Goal: Task Accomplishment & Management: Complete application form

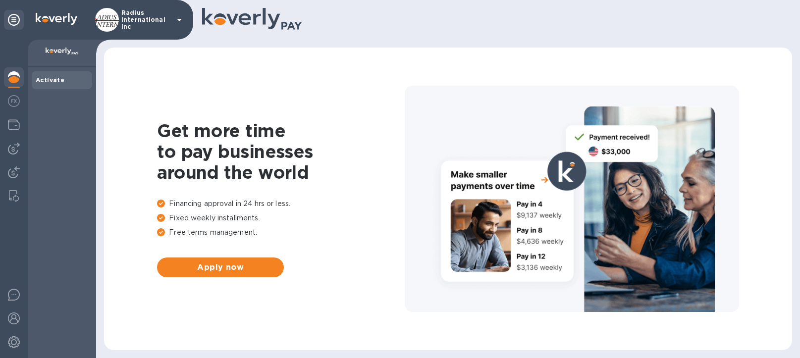
drag, startPoint x: 14, startPoint y: 146, endPoint x: 82, endPoint y: 143, distance: 68.4
click at [14, 146] on img at bounding box center [14, 149] width 12 height 12
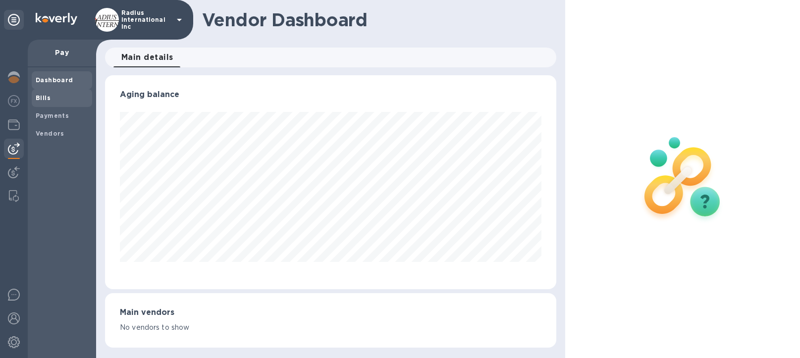
click at [51, 93] on span "Bills" at bounding box center [62, 98] width 52 height 10
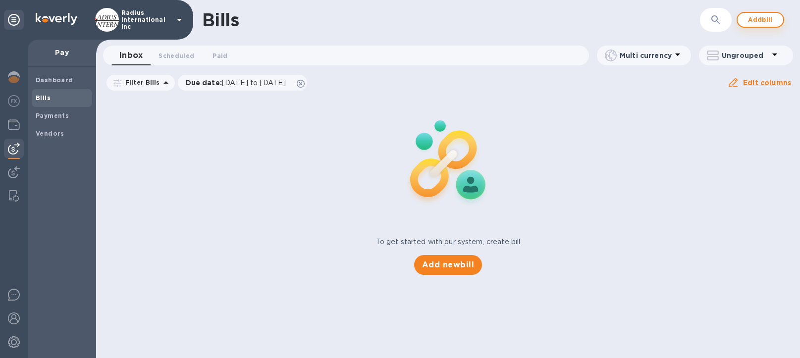
click at [754, 21] on span "Add bill" at bounding box center [760, 20] width 30 height 12
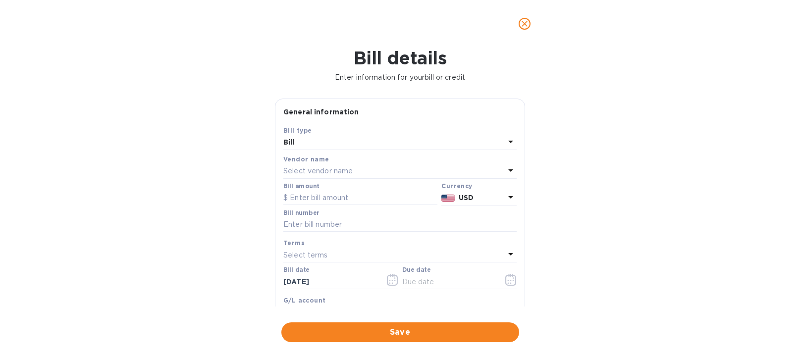
click at [357, 169] on div "Select vendor name" at bounding box center [393, 171] width 221 height 14
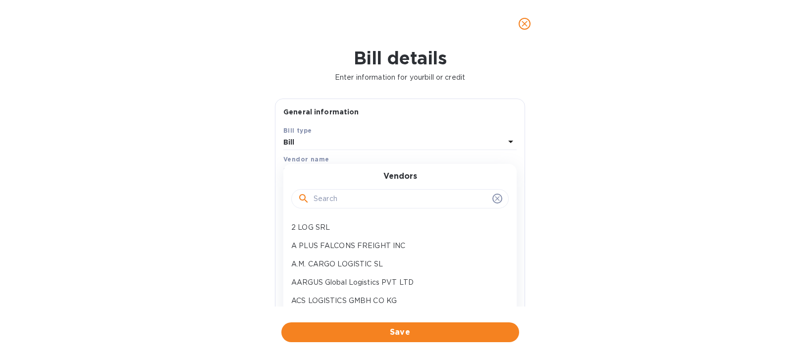
click at [352, 199] on input "text" at bounding box center [400, 199] width 175 height 15
type input "apex"
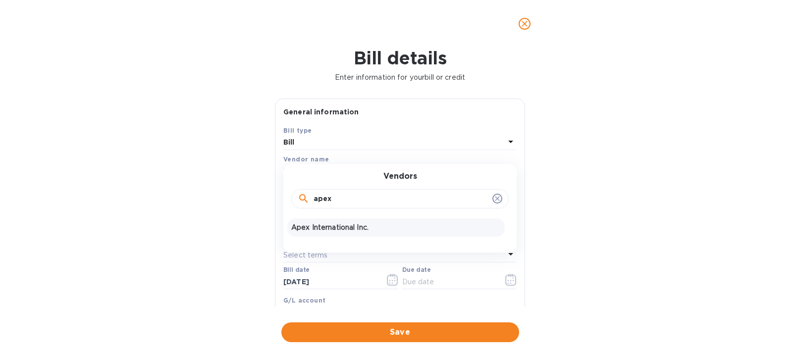
click at [332, 230] on p "Apex International Inc." at bounding box center [395, 227] width 209 height 10
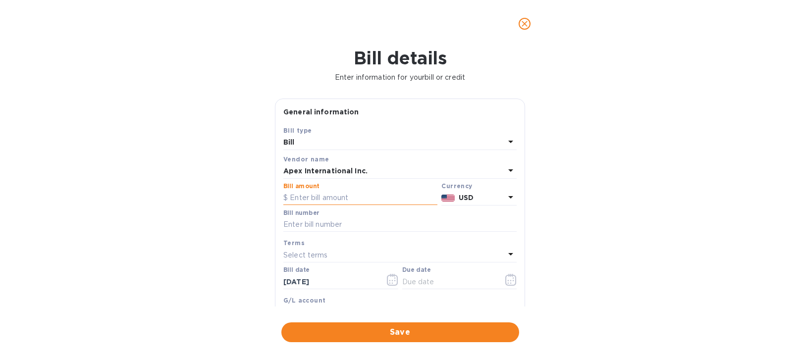
click at [330, 195] on input "text" at bounding box center [360, 198] width 154 height 15
type input "7,158.99"
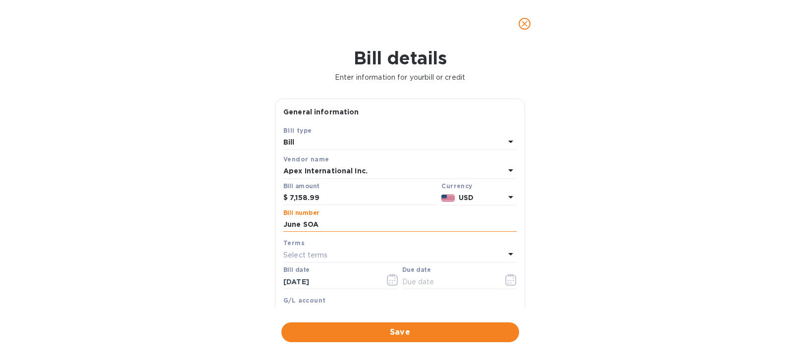
type input "June SOA"
click at [436, 280] on input "text" at bounding box center [449, 281] width 94 height 15
click at [510, 283] on icon "button" at bounding box center [510, 282] width 1 height 1
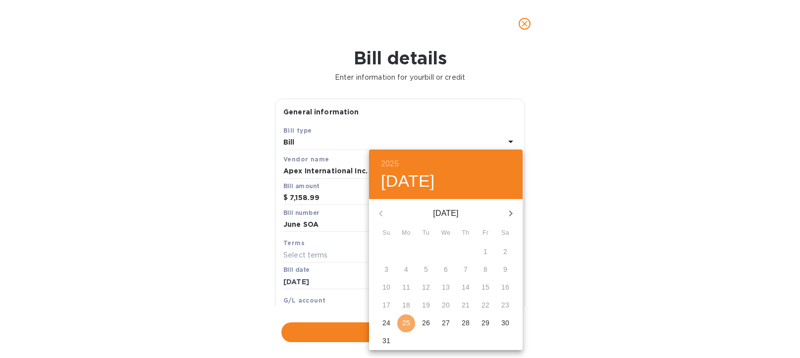
drag, startPoint x: 407, startPoint y: 321, endPoint x: 445, endPoint y: 319, distance: 37.7
click at [409, 320] on p "25" at bounding box center [406, 323] width 8 height 10
type input "[DATE]"
click at [626, 296] on div "2025 Mon, Aug [DATE] Mo Tu We Th Fr Sa 27 28 29 30 31 1 2 3 4 5 6 7 8 9 10 11 1…" at bounding box center [400, 179] width 800 height 358
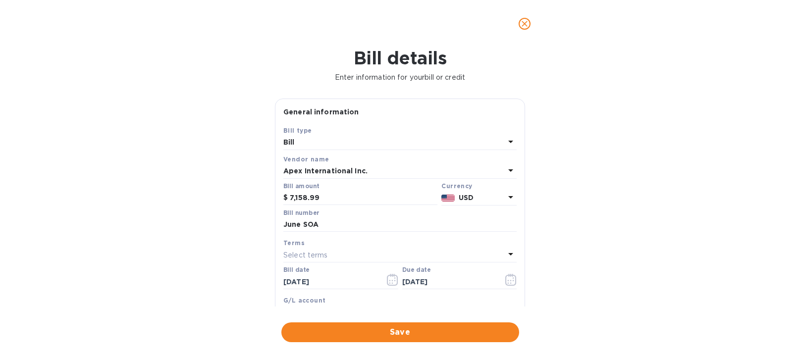
drag, startPoint x: 457, startPoint y: 330, endPoint x: 482, endPoint y: 319, distance: 26.4
click at [458, 329] on span "Save" at bounding box center [400, 332] width 222 height 12
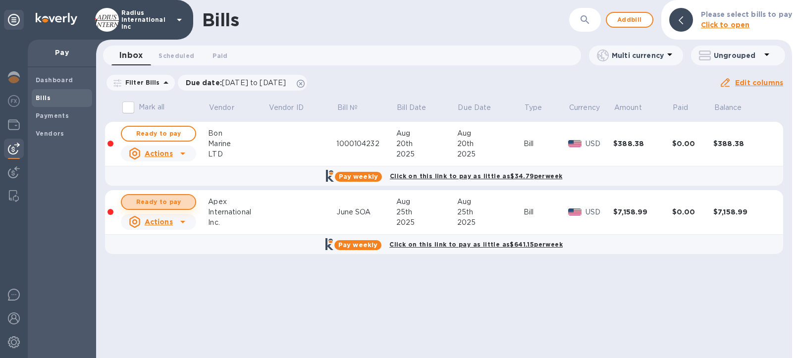
click at [159, 202] on span "Ready to pay" at bounding box center [158, 202] width 57 height 12
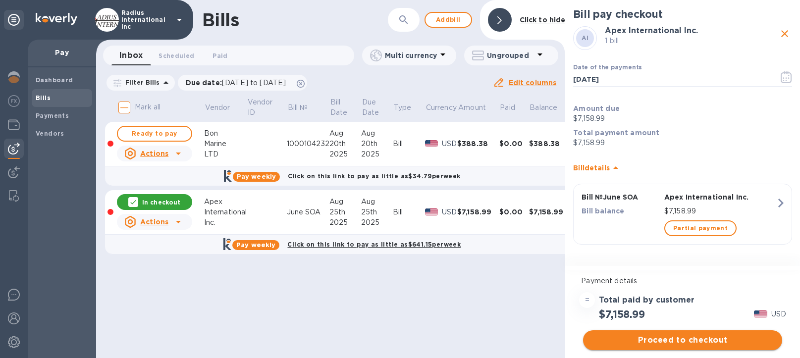
click at [672, 341] on span "Proceed to checkout" at bounding box center [682, 340] width 183 height 12
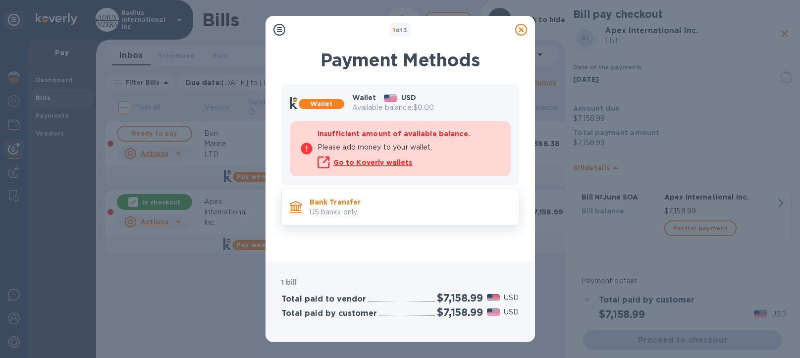
click at [361, 211] on p "US banks only." at bounding box center [409, 212] width 201 height 10
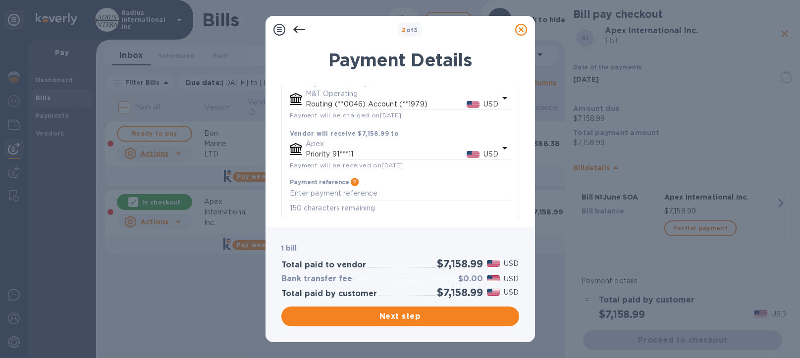
scroll to position [87, 0]
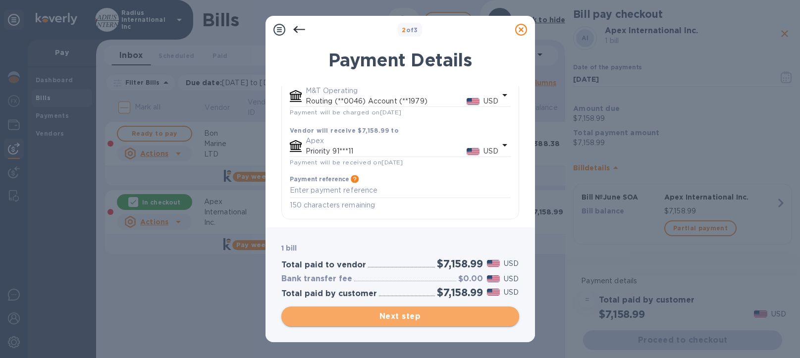
click at [424, 311] on span "Next step" at bounding box center [400, 316] width 222 height 12
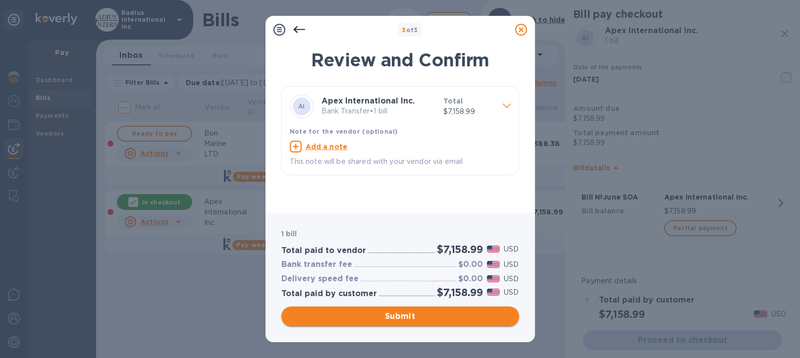
drag, startPoint x: 423, startPoint y: 311, endPoint x: 564, endPoint y: 300, distance: 141.6
click at [423, 311] on span "Submit" at bounding box center [400, 316] width 222 height 12
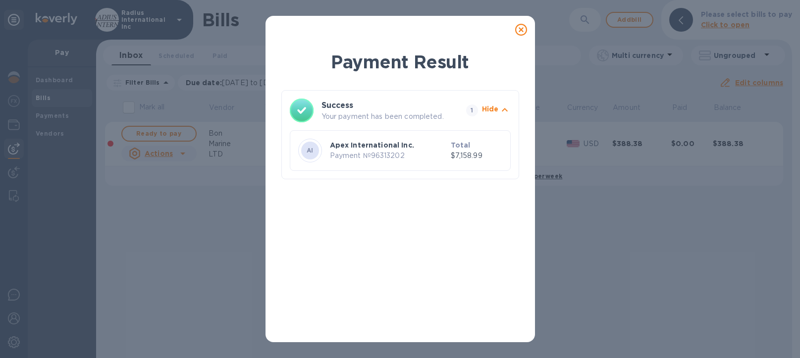
drag, startPoint x: 521, startPoint y: 29, endPoint x: 589, endPoint y: 43, distance: 69.7
click at [522, 30] on icon at bounding box center [521, 30] width 12 height 12
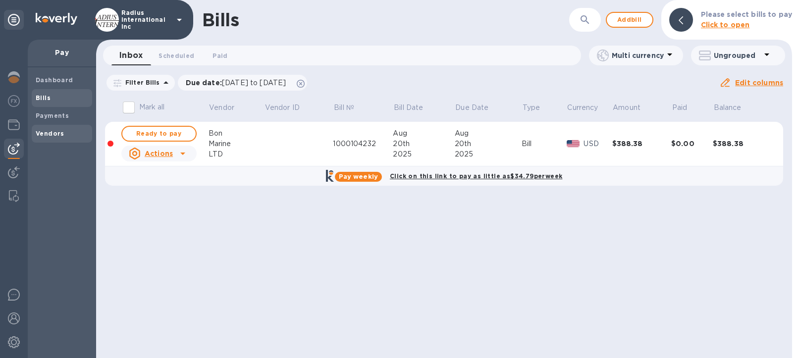
click at [63, 131] on span "Vendors" at bounding box center [62, 134] width 52 height 10
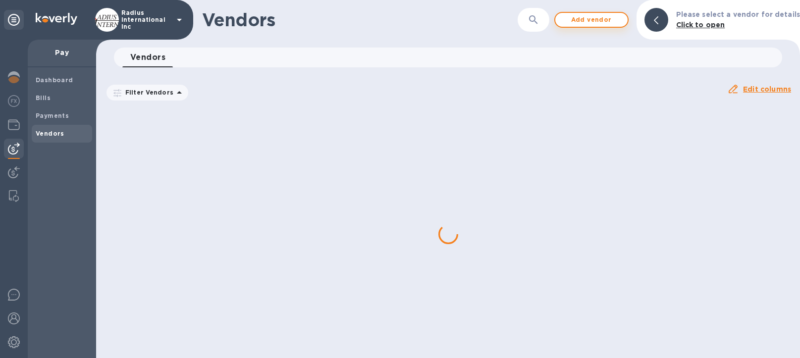
click at [596, 19] on span "Add vendor" at bounding box center [591, 20] width 56 height 12
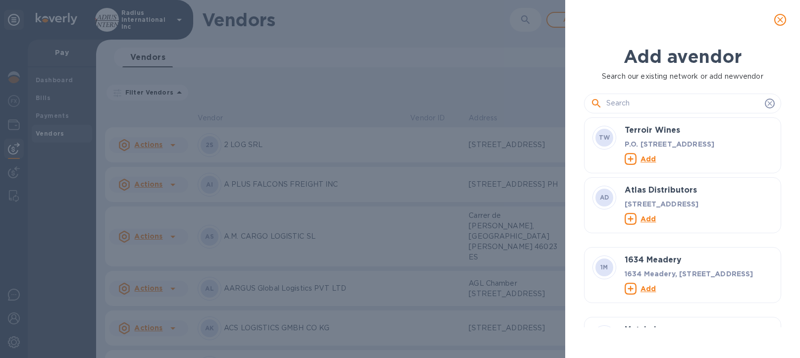
drag, startPoint x: 647, startPoint y: 103, endPoint x: 1, endPoint y: 158, distance: 647.4
click at [648, 103] on input "text" at bounding box center [683, 103] width 154 height 15
click at [642, 104] on input "text" at bounding box center [683, 103] width 154 height 15
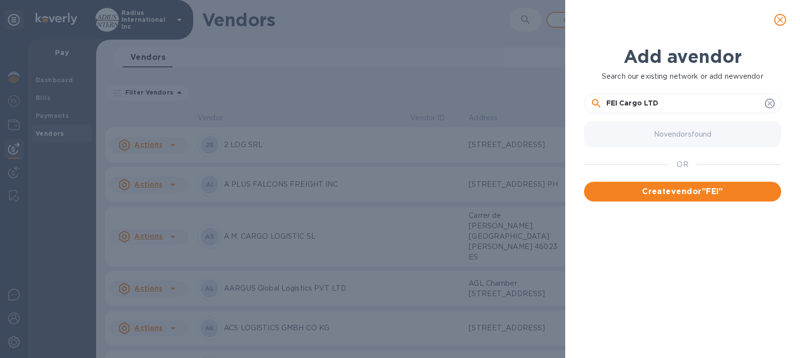
type input "FEI Cargo LTD"
click at [698, 191] on span "Create vendor " FEI Cargo LTD "" at bounding box center [682, 192] width 181 height 12
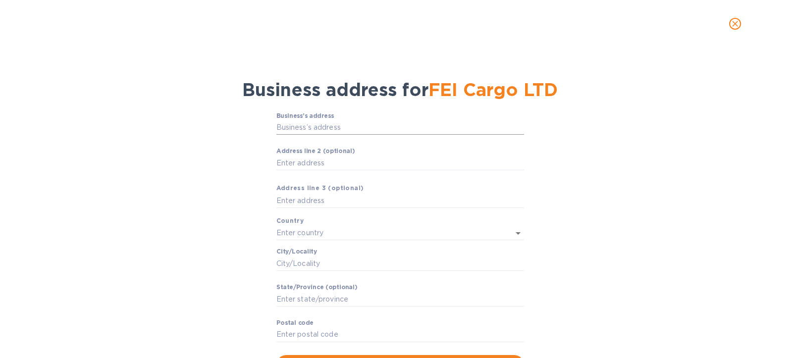
click at [332, 128] on input "Business’s аddress" at bounding box center [400, 127] width 248 height 15
drag, startPoint x: 309, startPoint y: 128, endPoint x: 340, endPoint y: 114, distance: 33.4
click at [309, 128] on input "Business’s аddress" at bounding box center [400, 127] width 248 height 15
drag, startPoint x: 426, startPoint y: 128, endPoint x: 446, endPoint y: 125, distance: 19.5
click at [427, 128] on input "[STREET_ADDRESS]" at bounding box center [400, 127] width 248 height 15
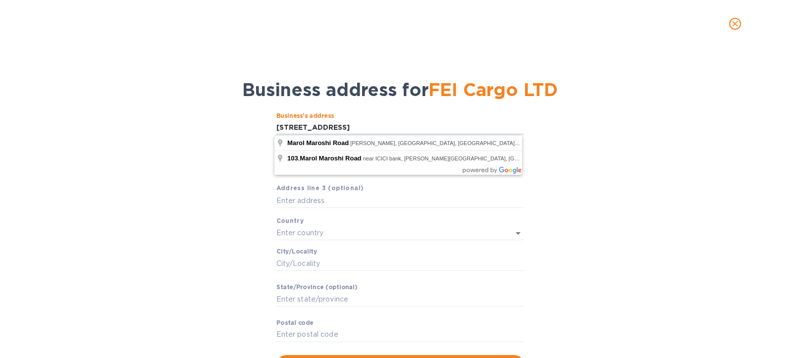
type input "Marol Maroshi Road"
type input "[GEOGRAPHIC_DATA]"
type input "MH"
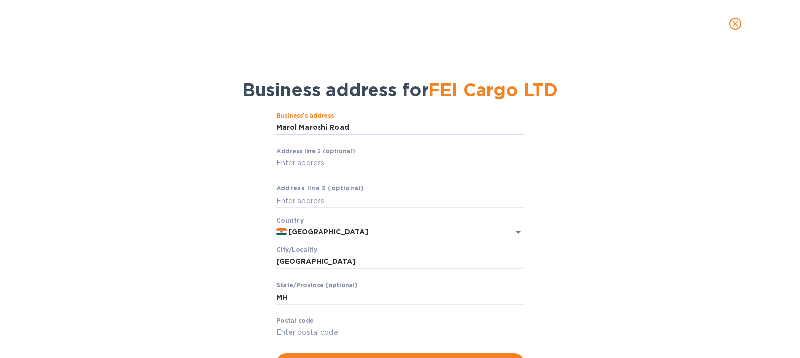
drag, startPoint x: 357, startPoint y: 125, endPoint x: 177, endPoint y: 127, distance: 180.2
click at [177, 127] on div "Business’s аddress Marol Maroshi Road ​ Аddress line 2 (optional) ​ Аddress lin…" at bounding box center [400, 242] width 774 height 272
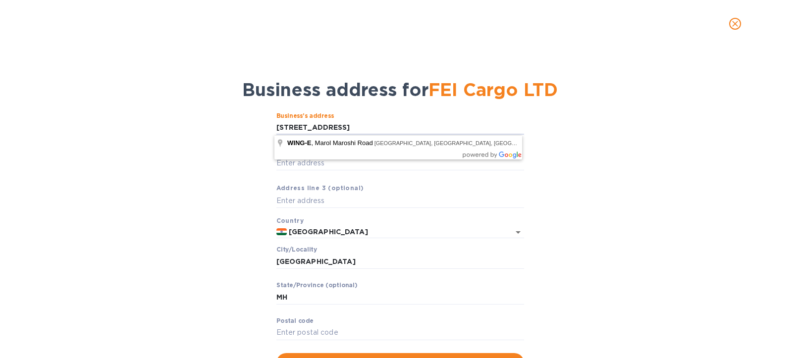
type input "[STREET_ADDRESS]"
click at [175, 137] on div "Business’s аddress A-103, Mangalya, [GEOGRAPHIC_DATA], [GEOGRAPHIC_DATA] E ​ Аd…" at bounding box center [400, 242] width 774 height 272
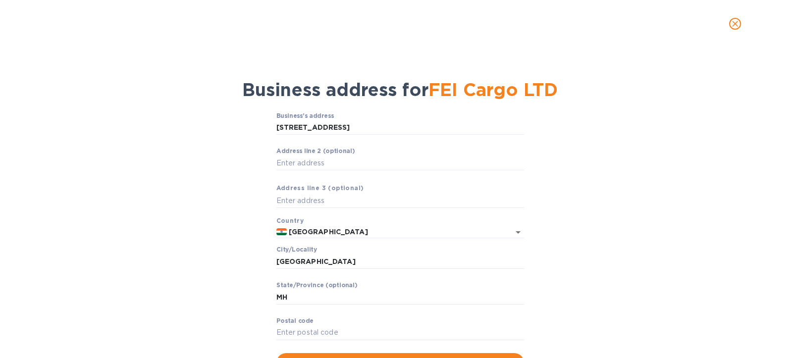
drag, startPoint x: 305, startPoint y: 298, endPoint x: 244, endPoint y: 297, distance: 61.4
click at [244, 297] on div "Business’s аddress A-103, Mangalya, [GEOGRAPHIC_DATA], [GEOGRAPHIC_DATA] E ​ Аd…" at bounding box center [400, 242] width 774 height 272
click at [290, 331] on input "Pоstal cоde" at bounding box center [400, 332] width 248 height 15
type input "400059"
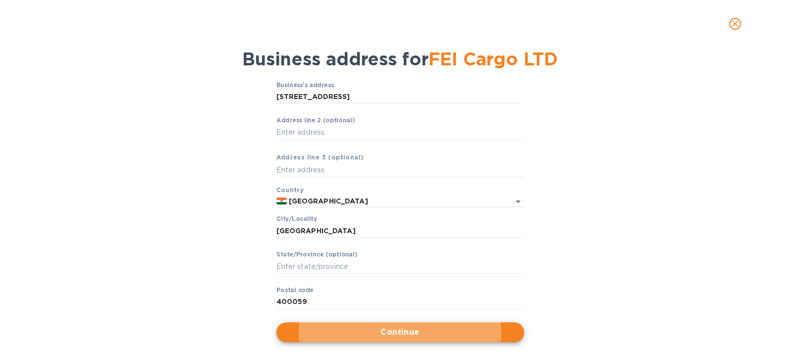
scroll to position [46, 0]
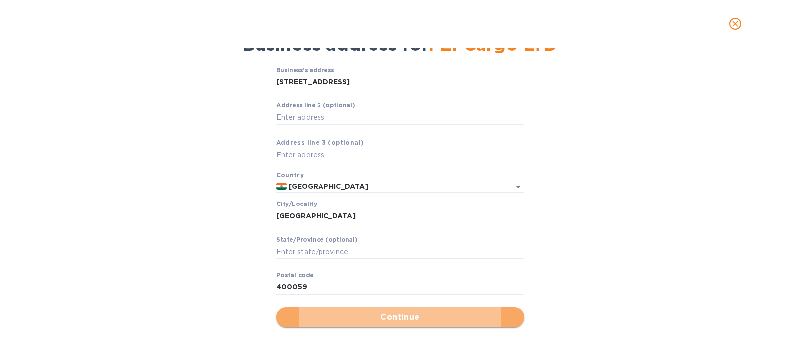
drag, startPoint x: 421, startPoint y: 317, endPoint x: 443, endPoint y: 292, distance: 33.3
click at [421, 317] on span "Continue" at bounding box center [400, 317] width 232 height 12
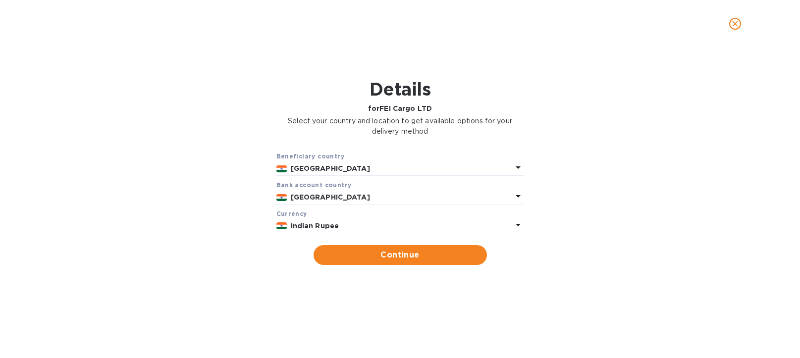
click at [305, 221] on p "Indian Rupee" at bounding box center [401, 226] width 221 height 10
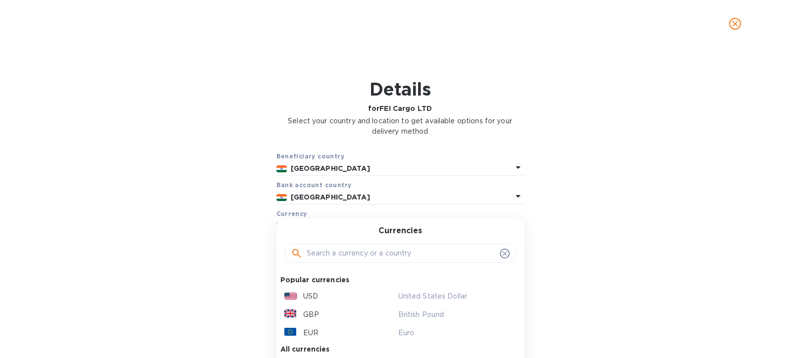
click at [309, 292] on p "USD" at bounding box center [310, 296] width 15 height 10
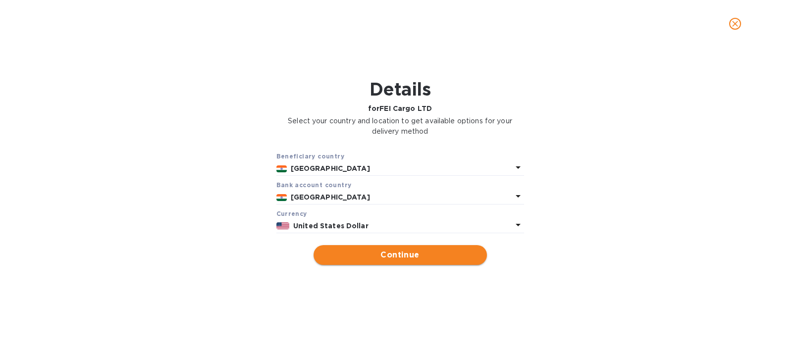
click at [362, 255] on span "Continue" at bounding box center [399, 255] width 157 height 12
type input "FEI Cargo LTD"
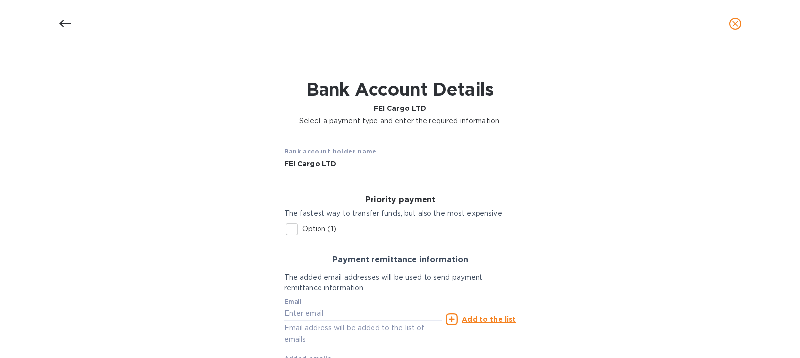
click at [317, 230] on p "Option (1)" at bounding box center [319, 229] width 34 height 10
click at [302, 230] on input "Option (1)" at bounding box center [291, 229] width 21 height 21
checkbox input "true"
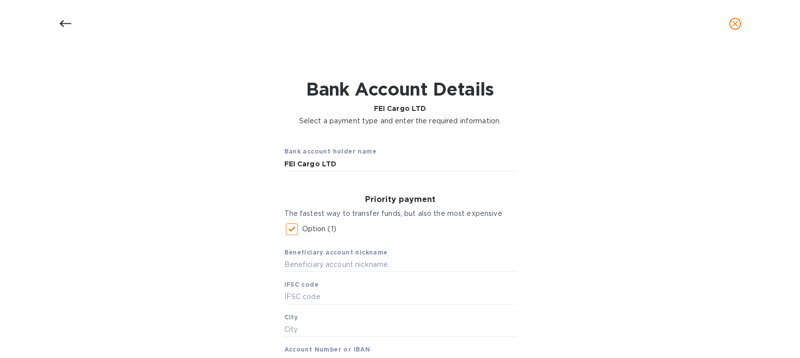
click at [69, 25] on icon at bounding box center [65, 24] width 12 height 12
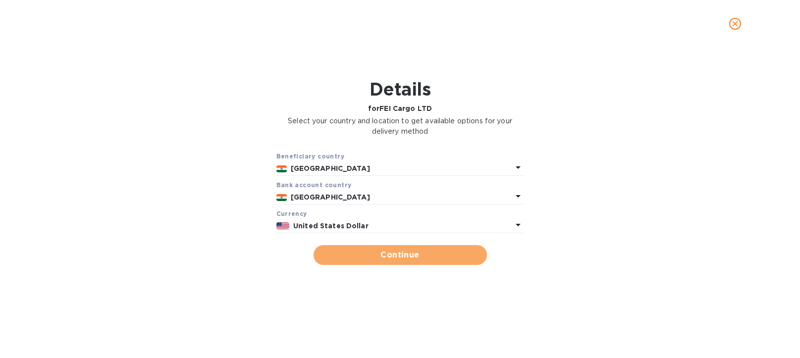
drag, startPoint x: 356, startPoint y: 253, endPoint x: 412, endPoint y: 249, distance: 56.1
click at [357, 253] on span "Continue" at bounding box center [399, 255] width 157 height 12
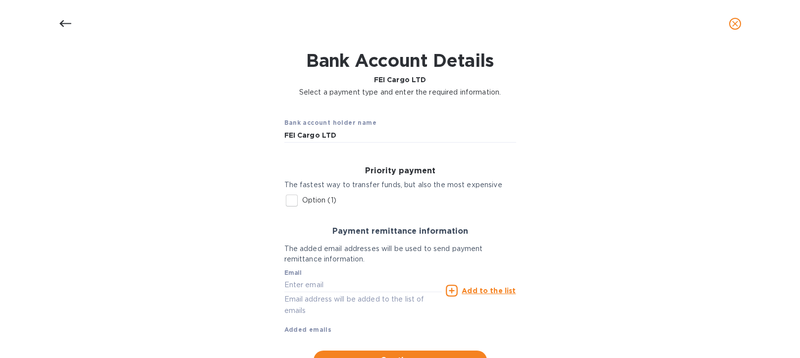
scroll to position [72, 0]
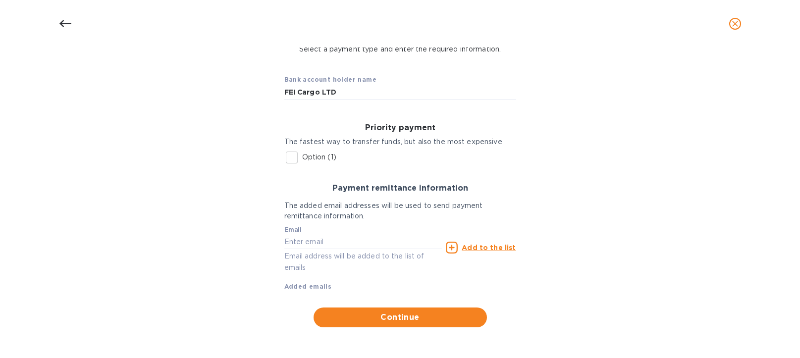
click at [316, 156] on p "Option (1)" at bounding box center [319, 157] width 34 height 10
click at [302, 156] on input "Option (1)" at bounding box center [291, 157] width 21 height 21
checkbox input "true"
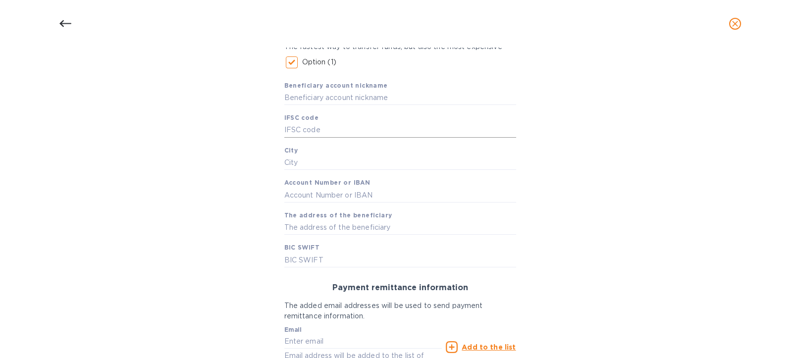
scroll to position [171, 0]
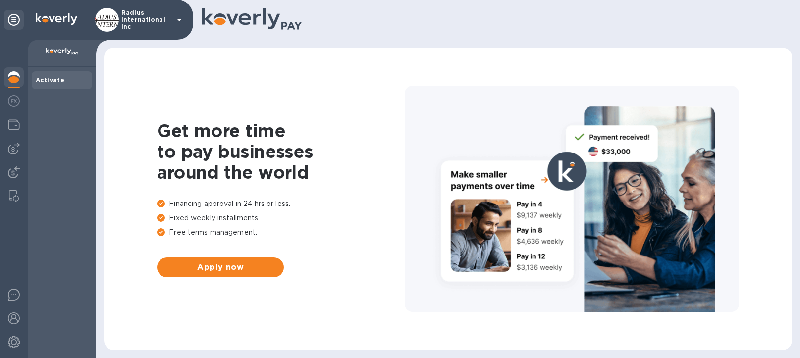
drag, startPoint x: 17, startPoint y: 148, endPoint x: 24, endPoint y: 148, distance: 6.9
click at [17, 148] on img at bounding box center [14, 149] width 12 height 12
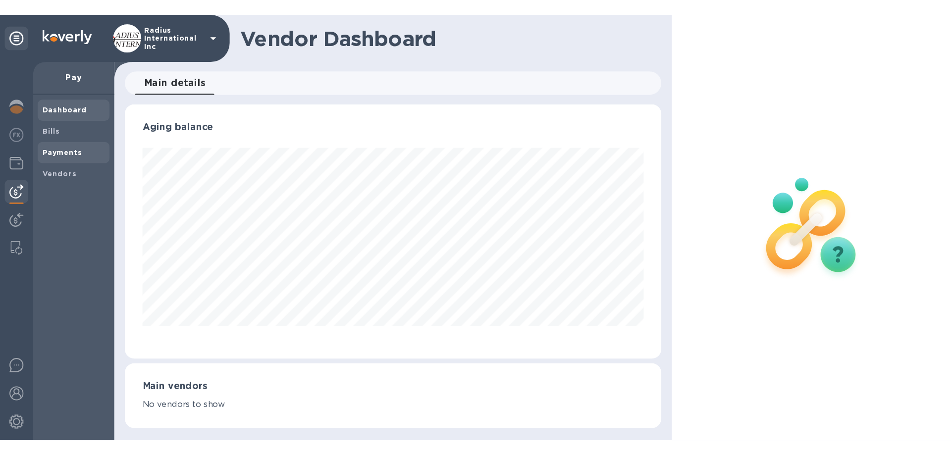
scroll to position [214, 452]
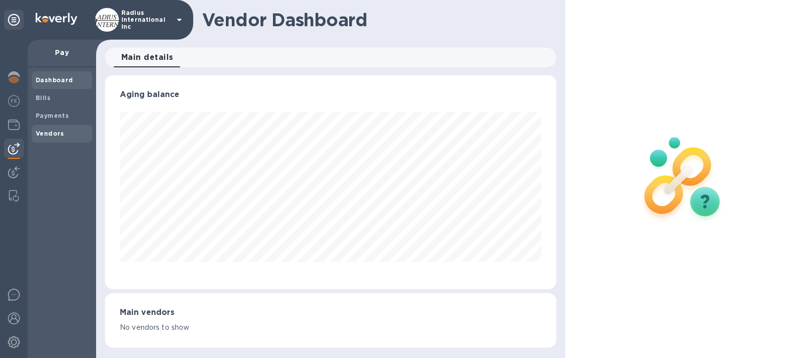
click at [58, 132] on b "Vendors" at bounding box center [50, 133] width 29 height 7
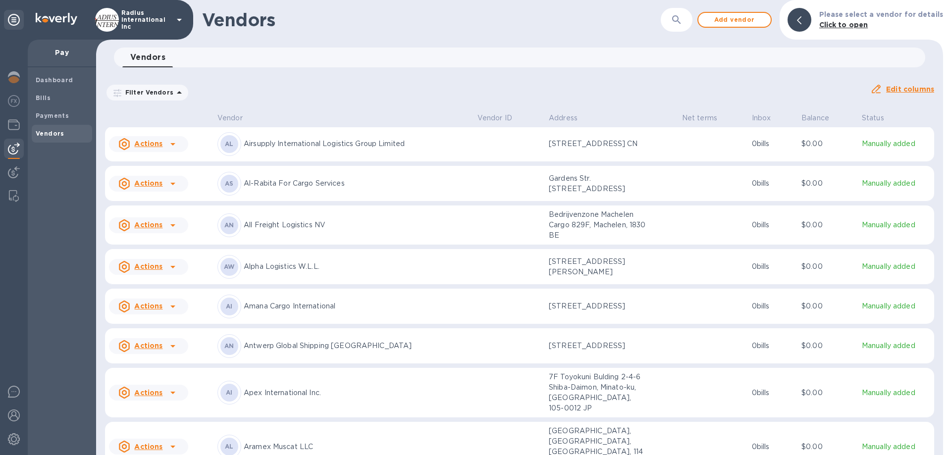
scroll to position [1007, 0]
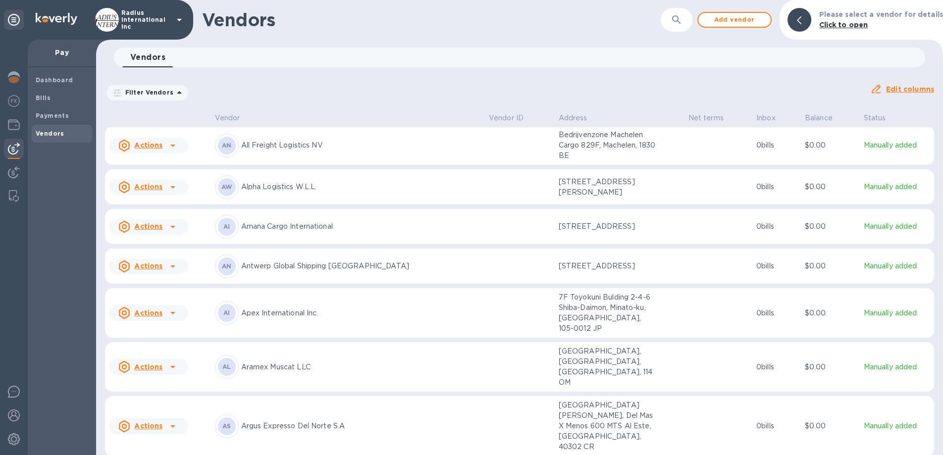
click at [330, 232] on p "Amana Cargo International" at bounding box center [361, 226] width 240 height 10
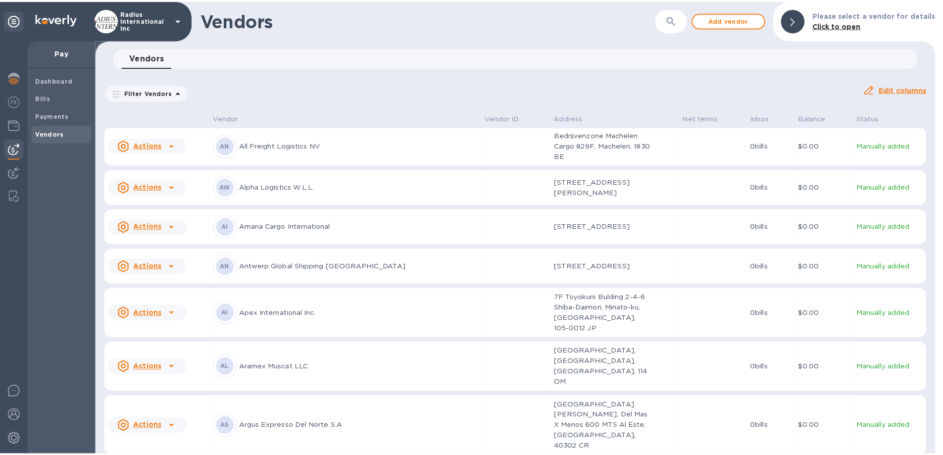
scroll to position [1080, 0]
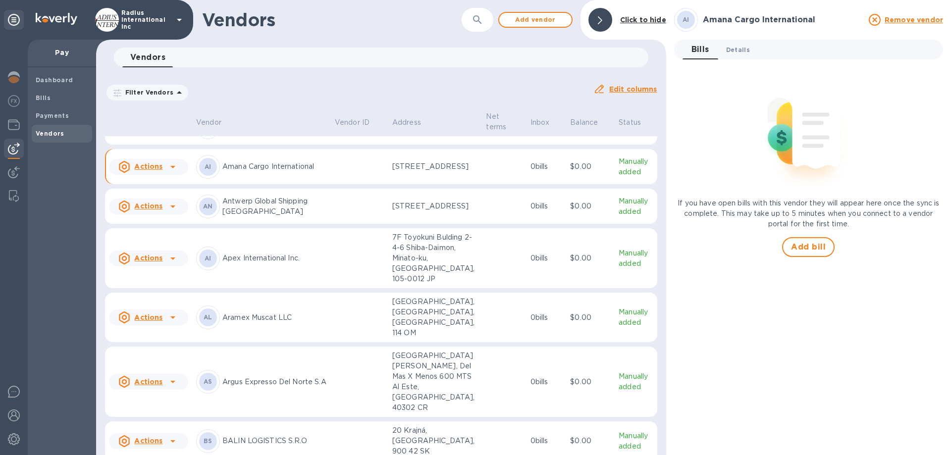
click at [747, 56] on button "Details 0" at bounding box center [738, 50] width 40 height 20
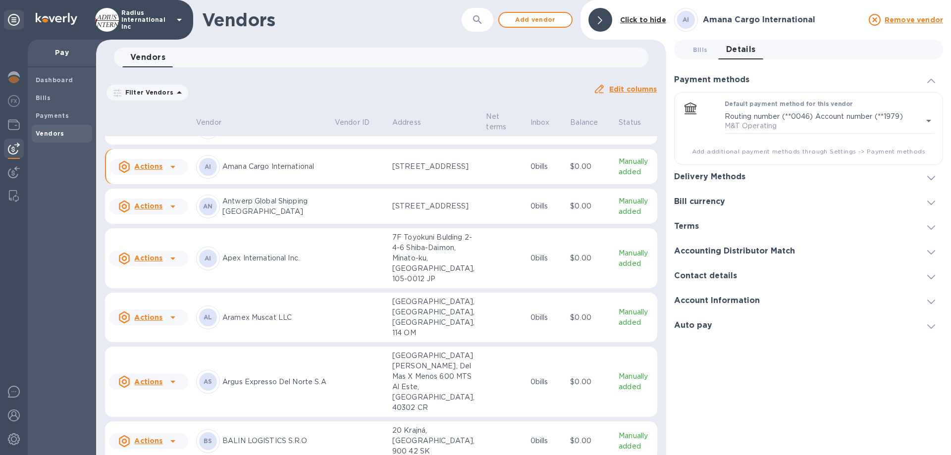
click at [703, 170] on div "Delivery Methods" at bounding box center [808, 177] width 269 height 25
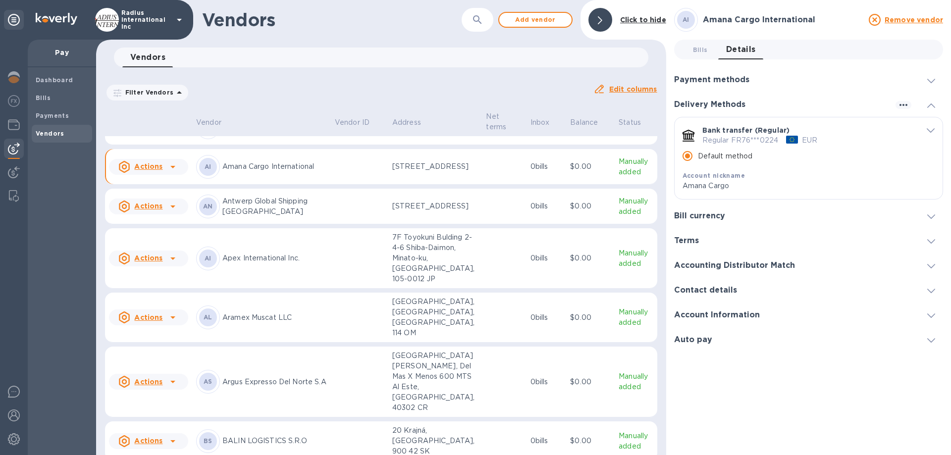
drag, startPoint x: 703, startPoint y: 52, endPoint x: 724, endPoint y: 68, distance: 26.2
click at [703, 52] on span "Bills 0" at bounding box center [700, 50] width 15 height 10
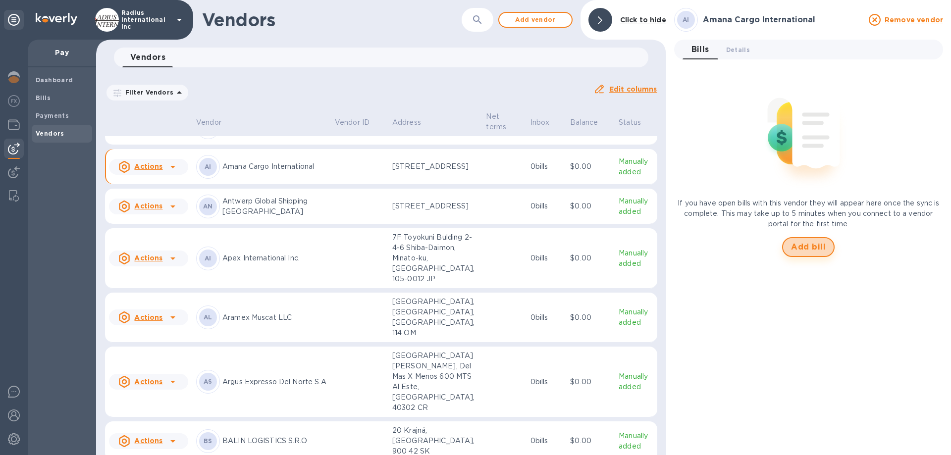
click at [799, 247] on span "Add bill" at bounding box center [808, 247] width 35 height 12
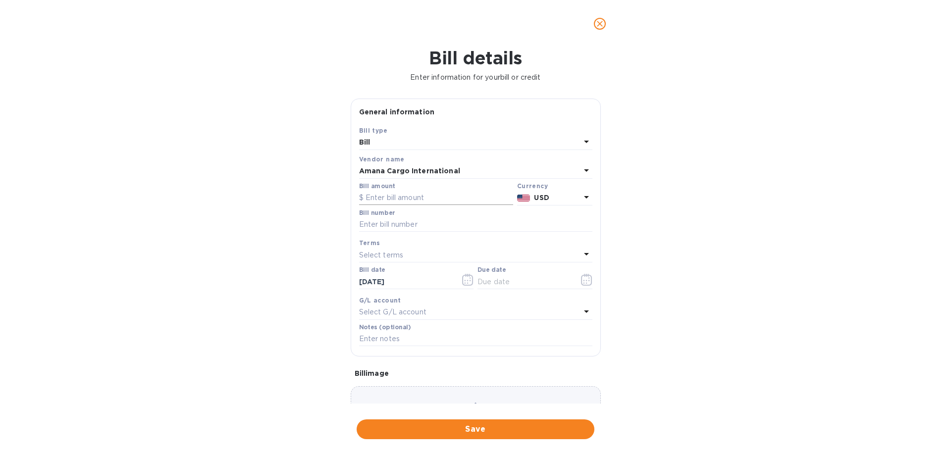
click at [422, 195] on input "text" at bounding box center [436, 198] width 154 height 15
click at [553, 197] on p "USD" at bounding box center [557, 198] width 46 height 10
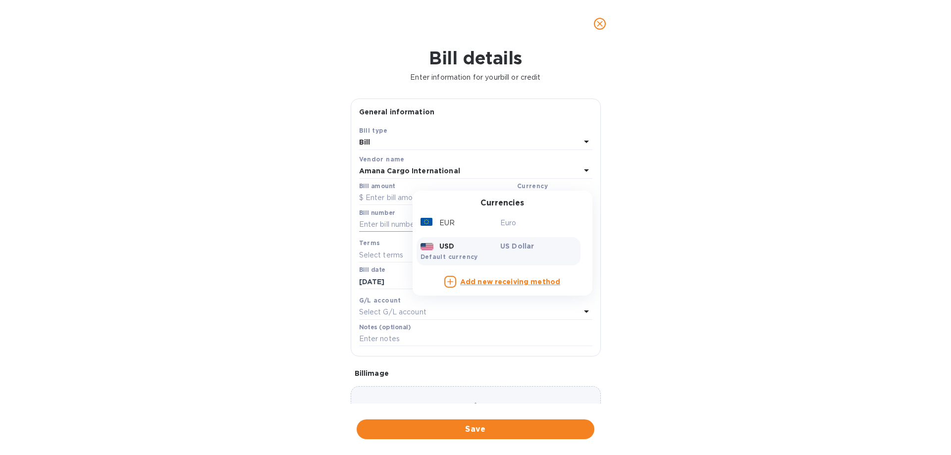
click at [460, 224] on div "EUR" at bounding box center [458, 223] width 80 height 14
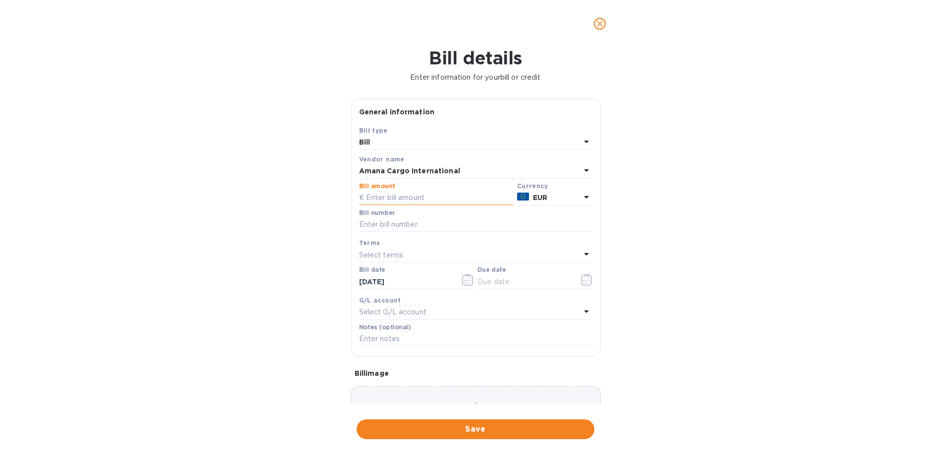
click at [399, 201] on input "text" at bounding box center [436, 198] width 154 height 15
click at [408, 200] on input "text" at bounding box center [436, 198] width 154 height 15
type input "2,300"
click at [428, 229] on input "text" at bounding box center [475, 224] width 233 height 15
type input "June SOA- Amana"
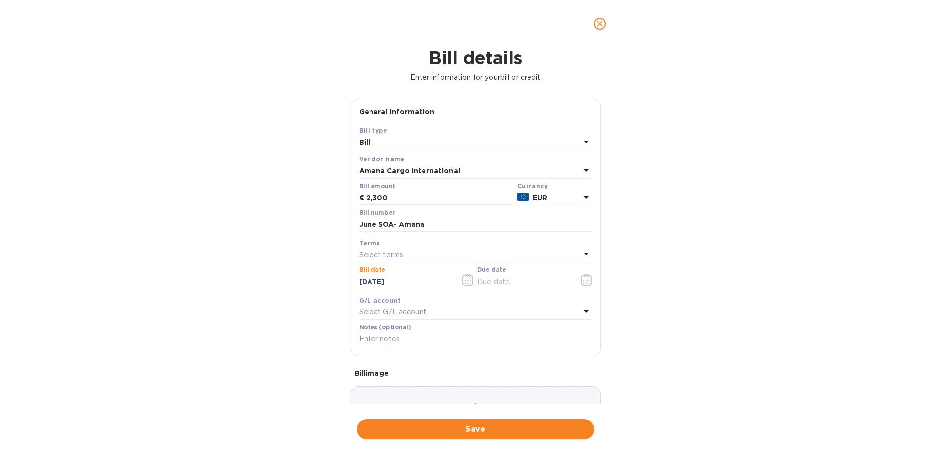
click at [499, 278] on input "text" at bounding box center [524, 281] width 94 height 15
click at [581, 282] on icon "button" at bounding box center [586, 280] width 11 height 12
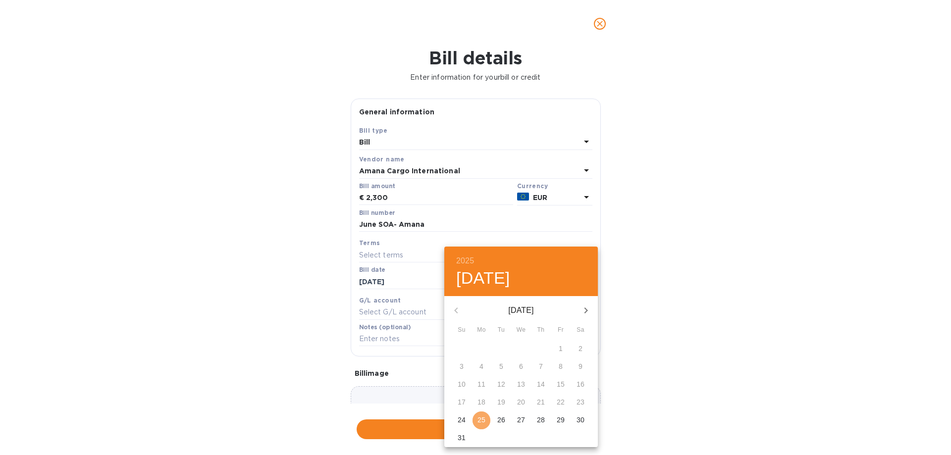
drag, startPoint x: 479, startPoint y: 420, endPoint x: 704, endPoint y: 366, distance: 231.6
click at [480, 357] on p "25" at bounding box center [481, 420] width 8 height 10
type input "[DATE]"
drag, startPoint x: 704, startPoint y: 366, endPoint x: 692, endPoint y: 368, distance: 12.5
click at [697, 357] on div "2025 Mon, Aug [DATE] Mo Tu We Th Fr Sa 27 28 29 30 31 1 2 3 4 5 6 7 8 9 10 11 1…" at bounding box center [475, 227] width 951 height 455
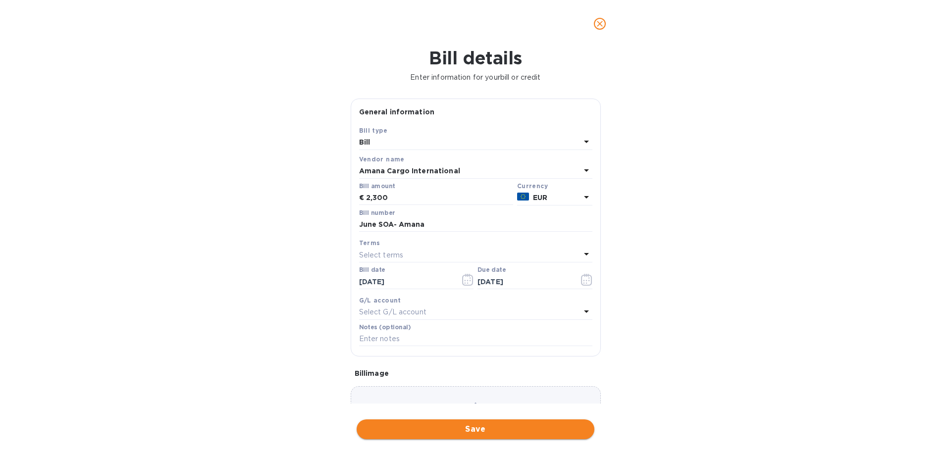
click at [521, 357] on button "Save" at bounding box center [475, 429] width 238 height 20
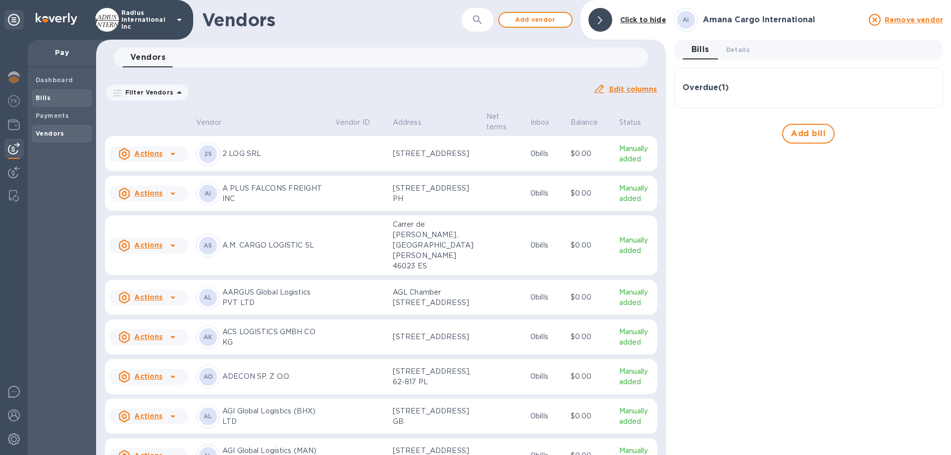
click at [44, 97] on b "Bills" at bounding box center [43, 97] width 15 height 7
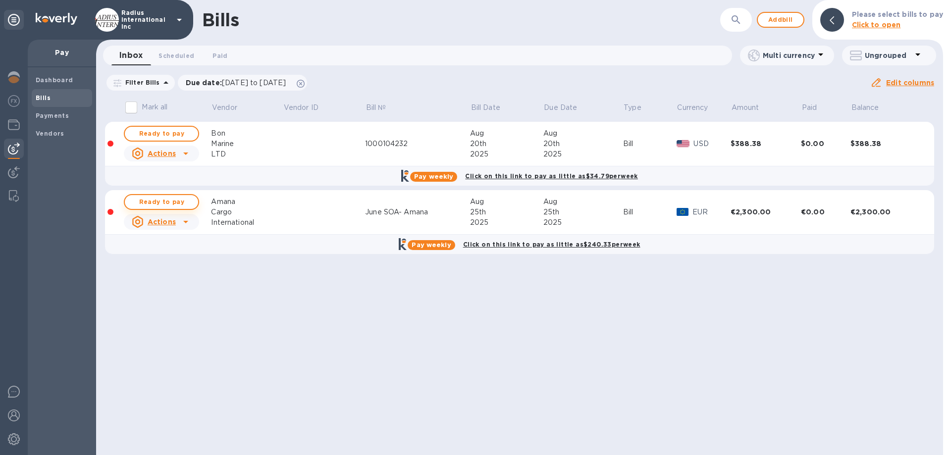
click at [172, 199] on span "Ready to pay" at bounding box center [161, 202] width 57 height 12
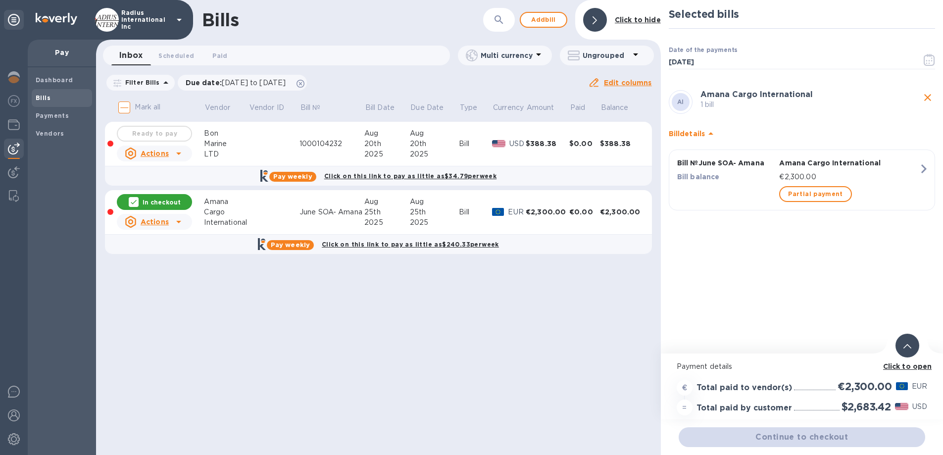
scroll to position [7, 0]
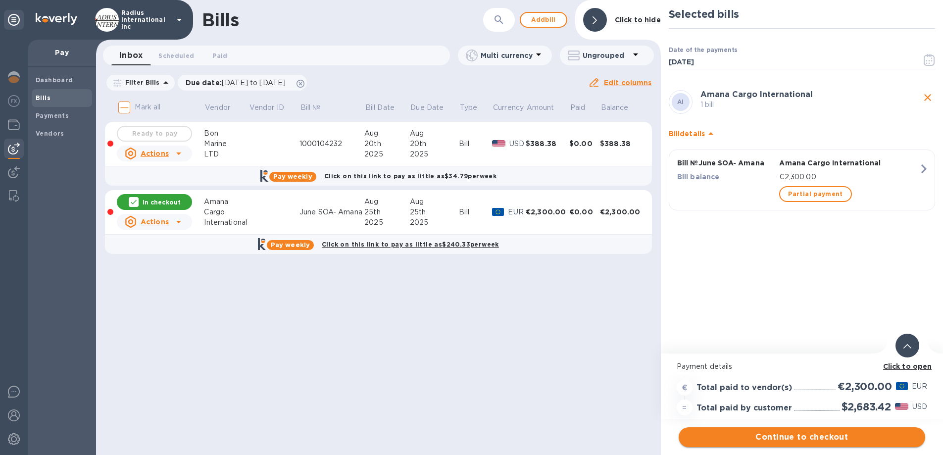
click at [799, 357] on span "Continue to checkout" at bounding box center [802, 437] width 231 height 12
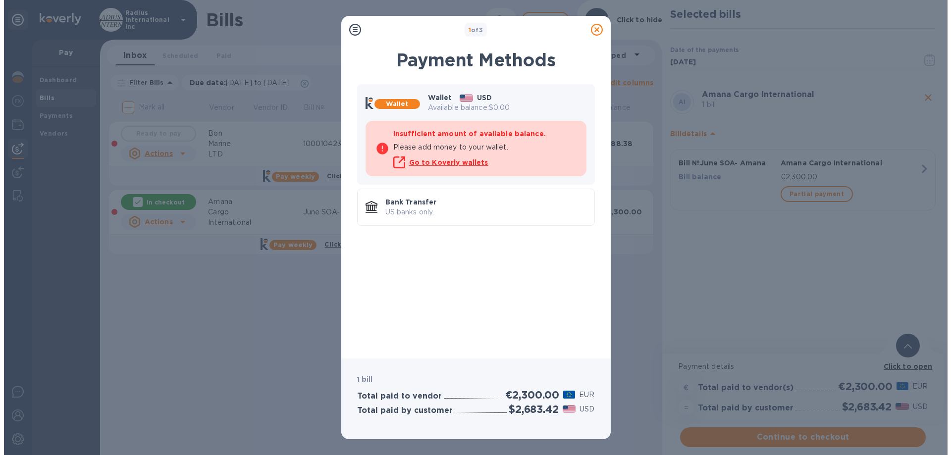
scroll to position [0, 0]
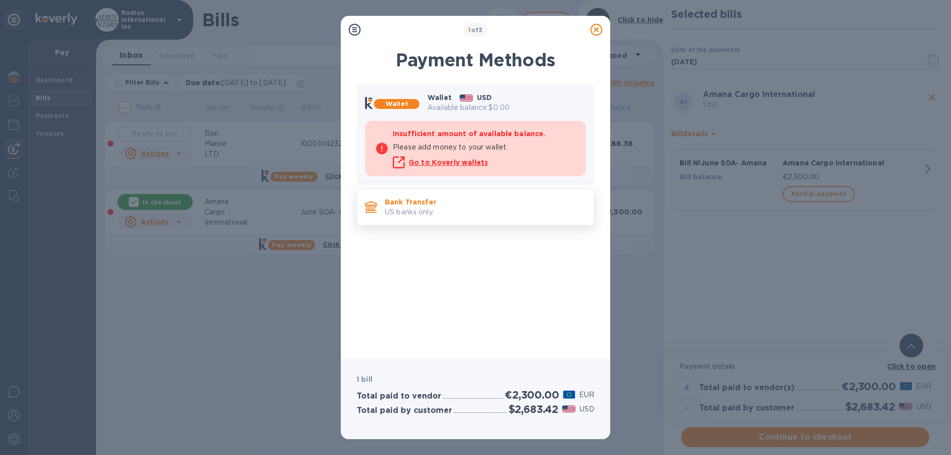
click at [468, 199] on p "Bank Transfer" at bounding box center [485, 202] width 201 height 10
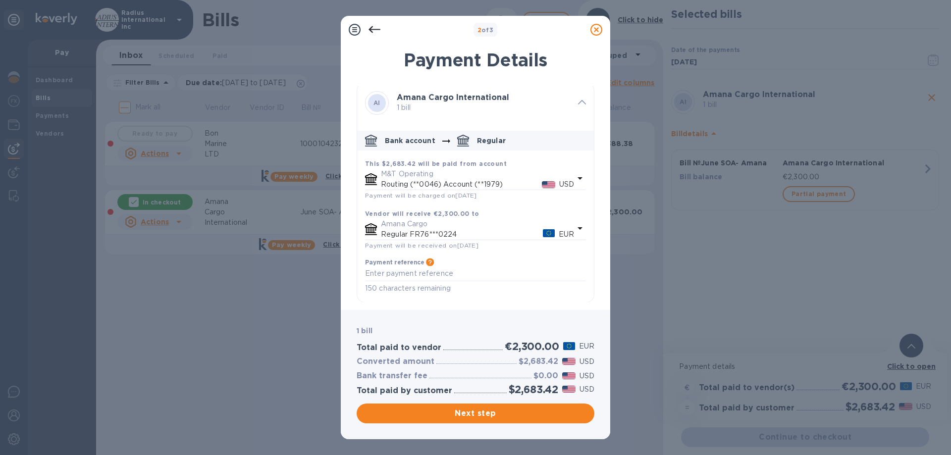
scroll to position [4, 0]
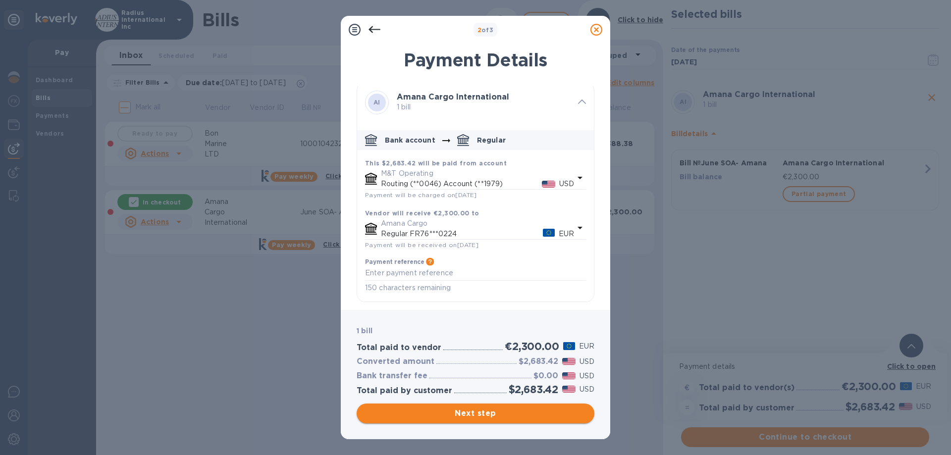
click at [511, 357] on span "Next step" at bounding box center [475, 413] width 222 height 12
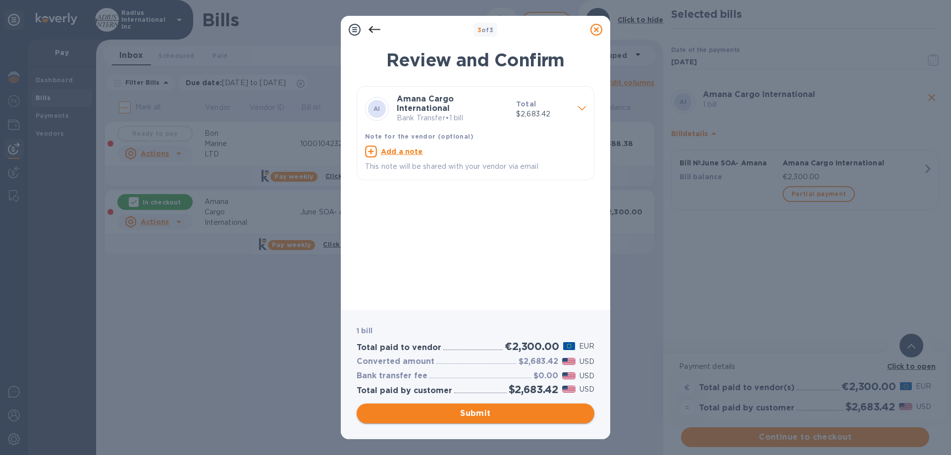
click at [512, 357] on span "Submit" at bounding box center [475, 413] width 222 height 12
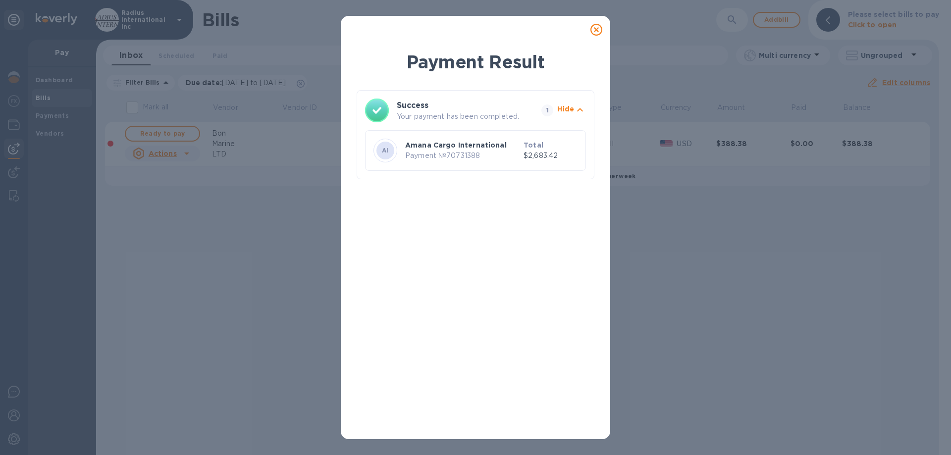
drag, startPoint x: 596, startPoint y: 33, endPoint x: 305, endPoint y: 127, distance: 305.9
click at [596, 33] on icon at bounding box center [596, 30] width 12 height 12
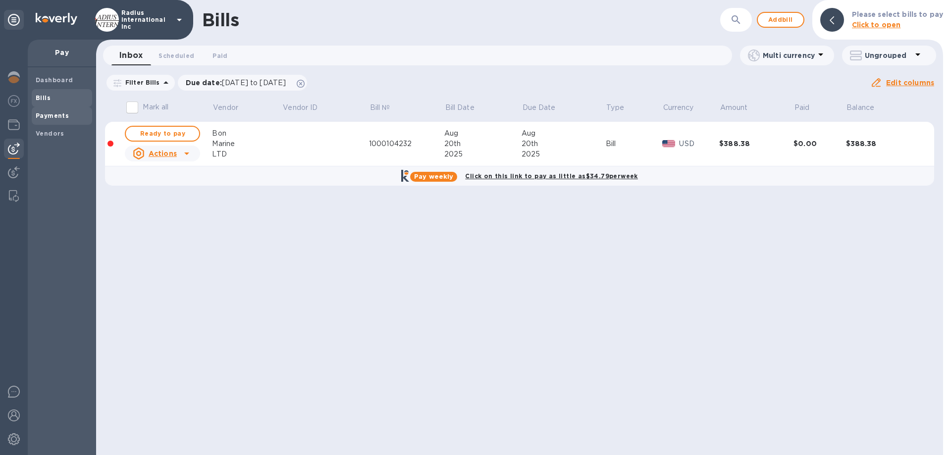
click at [70, 113] on span "Payments" at bounding box center [62, 116] width 52 height 10
